Goal: Check status: Check status

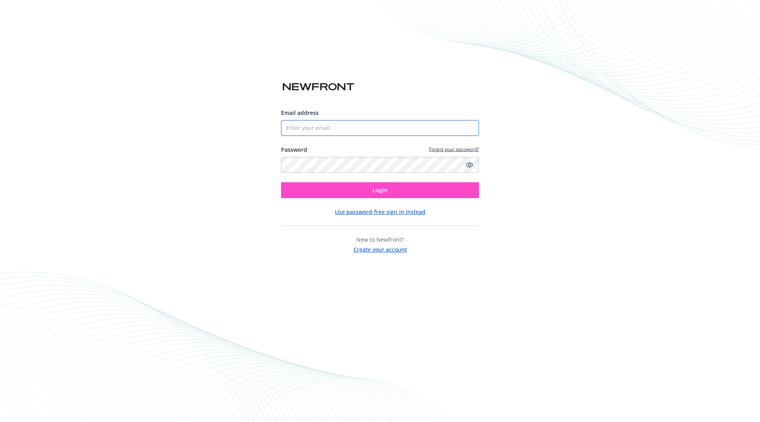
type input "[PERSON_NAME][EMAIL_ADDRESS][DOMAIN_NAME]"
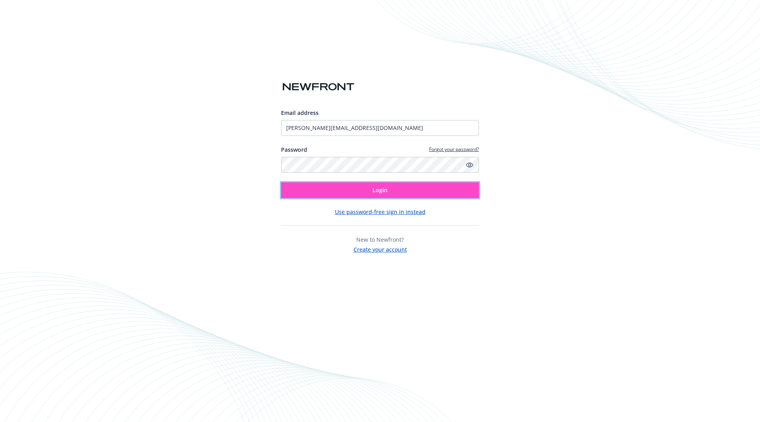
click at [346, 185] on button "Login" at bounding box center [380, 190] width 198 height 16
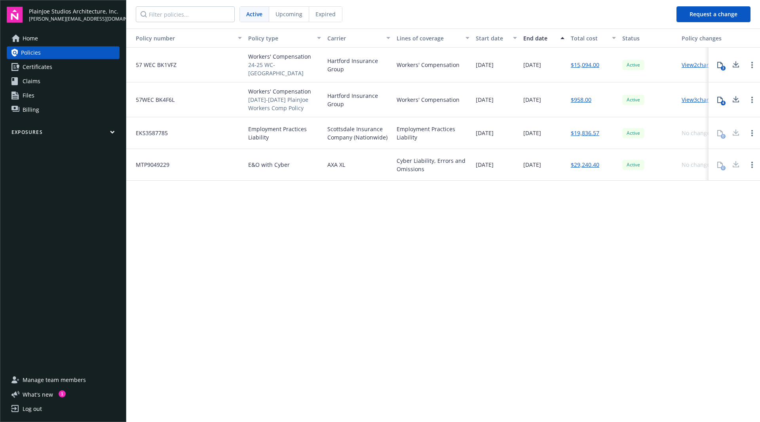
click at [286, 11] on span "Upcoming" at bounding box center [289, 14] width 27 height 8
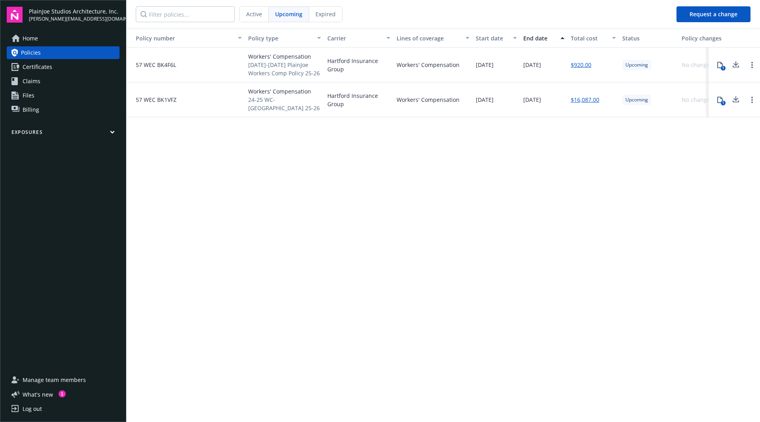
click at [323, 11] on span "Expired" at bounding box center [326, 14] width 20 height 8
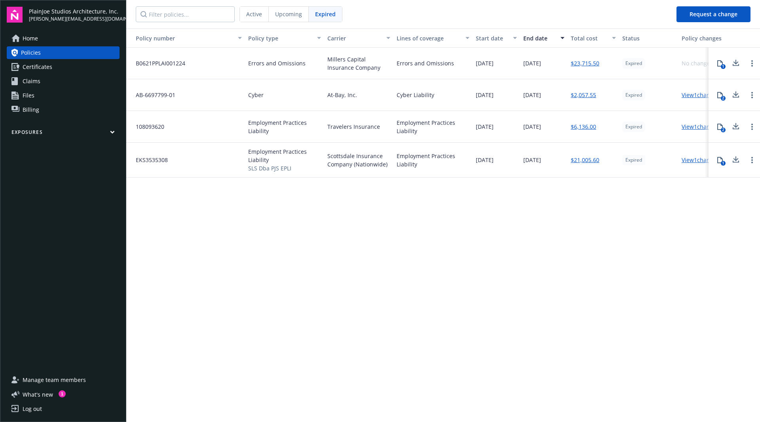
click at [29, 36] on span "Home" at bounding box center [30, 38] width 15 height 13
